Goal: Information Seeking & Learning: Find specific fact

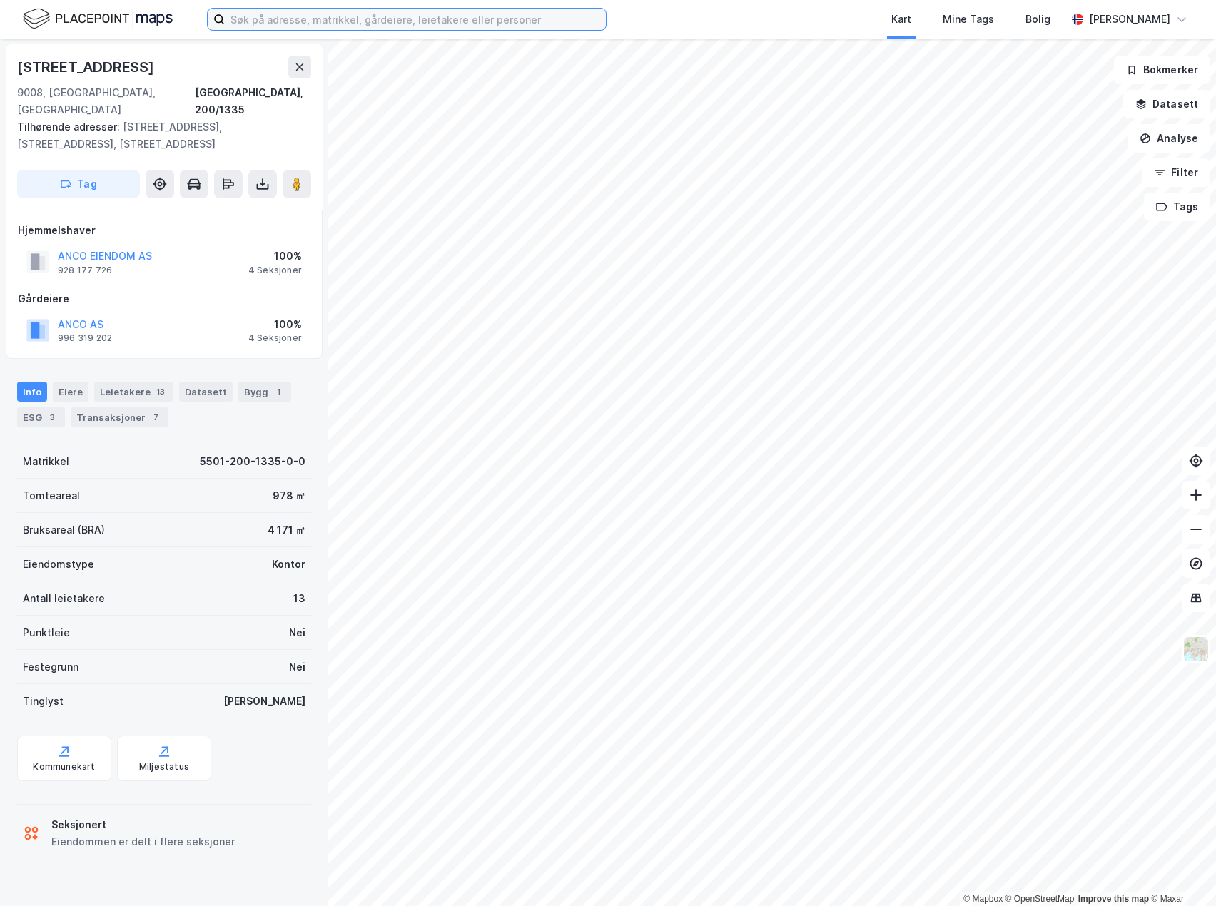
click at [418, 19] on input at bounding box center [415, 19] width 381 height 21
paste input "[STREET_ADDRESS]"
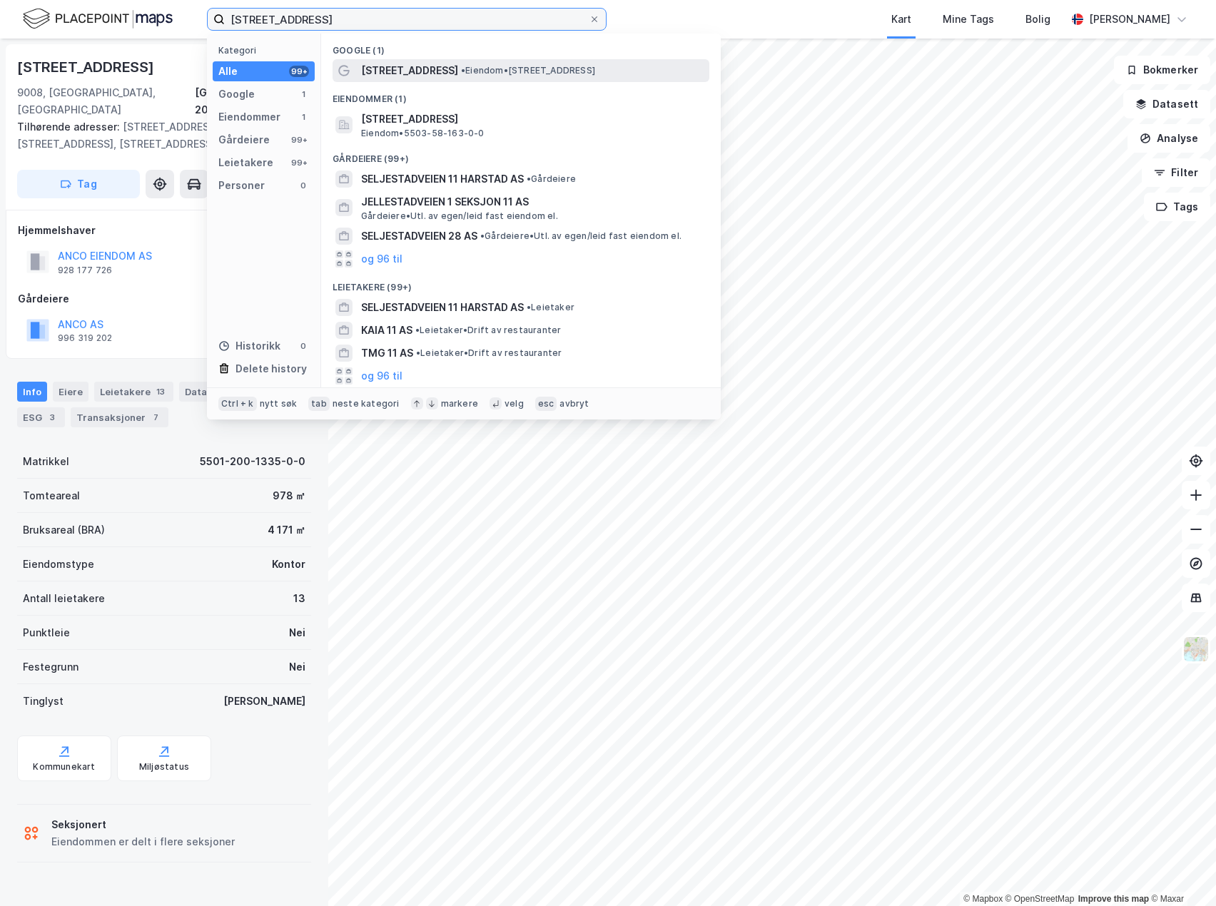
type input "[STREET_ADDRESS]"
click at [406, 80] on div "[STREET_ADDRESS] • Eiendom • [STREET_ADDRESS]" at bounding box center [521, 70] width 377 height 23
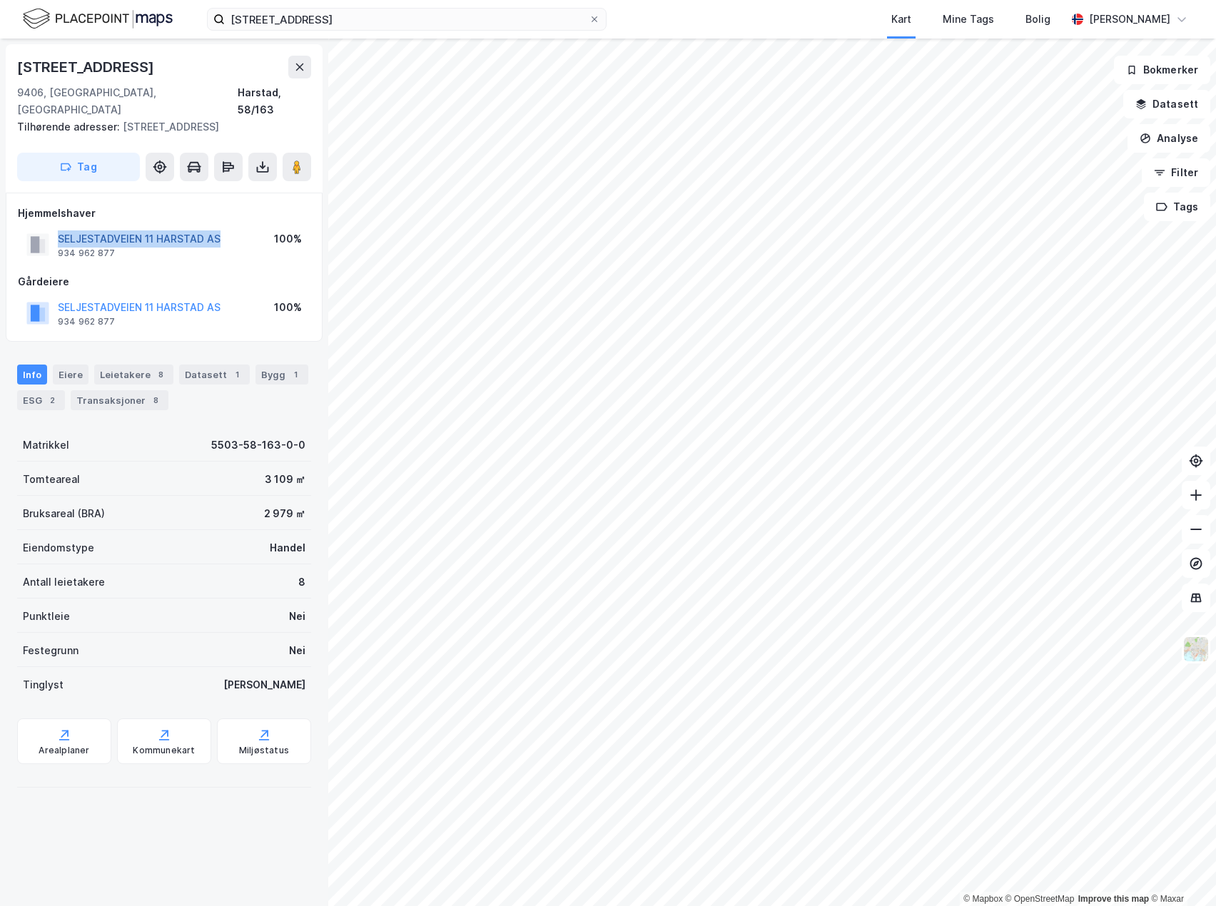
drag, startPoint x: 243, startPoint y: 221, endPoint x: 59, endPoint y: 223, distance: 184.9
click at [59, 228] on div "SELJESTADVEIEN 11 [GEOGRAPHIC_DATA] AS 934 962 877 100%" at bounding box center [164, 245] width 293 height 34
copy button "SELJESTADVEIEN 11 HARSTAD AS"
click at [305, 153] on button at bounding box center [297, 167] width 29 height 29
click at [168, 233] on div "SELJESTADVEIEN 11 [GEOGRAPHIC_DATA] AS 934 962 877" at bounding box center [139, 245] width 163 height 29
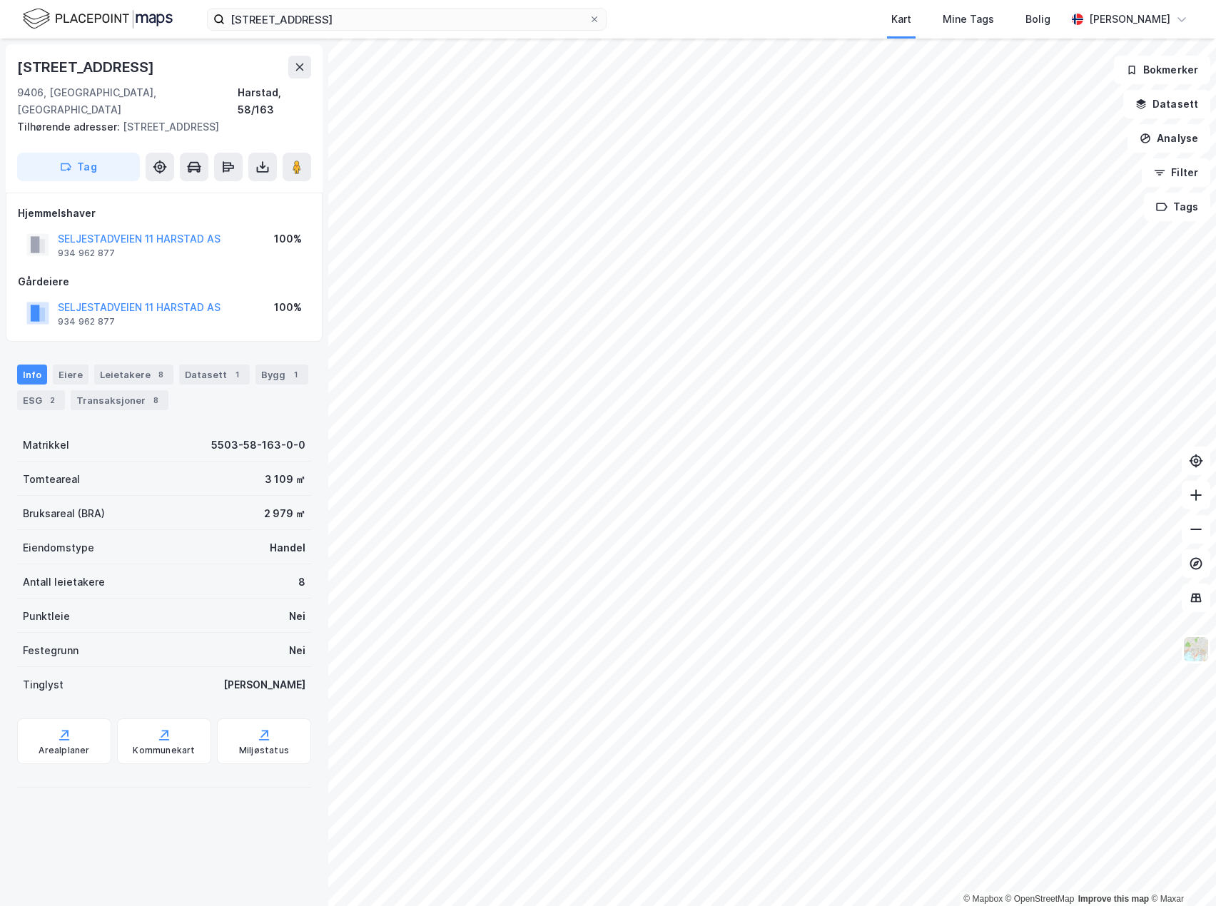
click at [171, 231] on div "SELJESTADVEIEN 11 HARSTAD AS" at bounding box center [139, 239] width 163 height 17
click at [0, 0] on button "SELJESTADVEIEN 11 HARSTAD AS" at bounding box center [0, 0] width 0 height 0
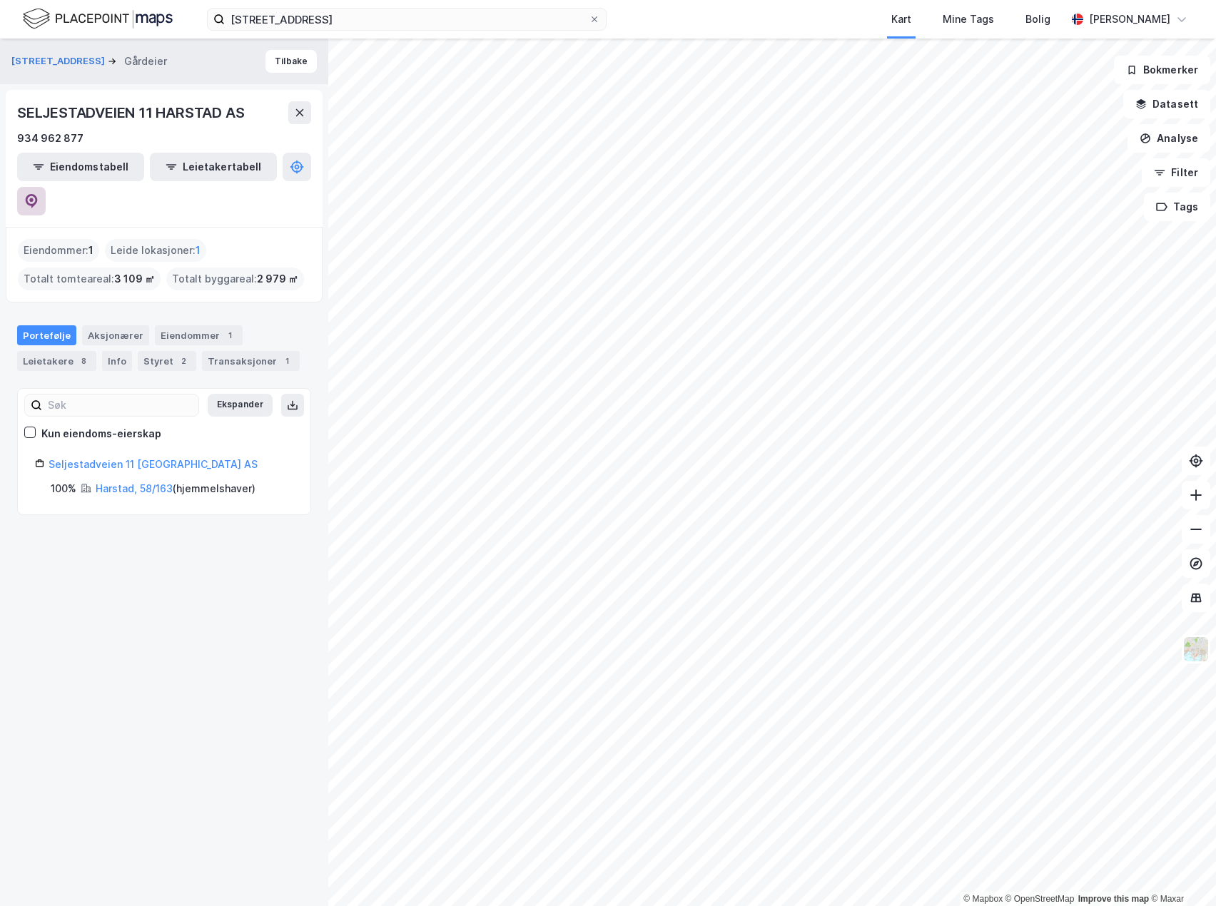
click at [46, 187] on button at bounding box center [31, 201] width 29 height 29
click at [293, 113] on button at bounding box center [299, 112] width 23 height 23
